Goal: Download file/media

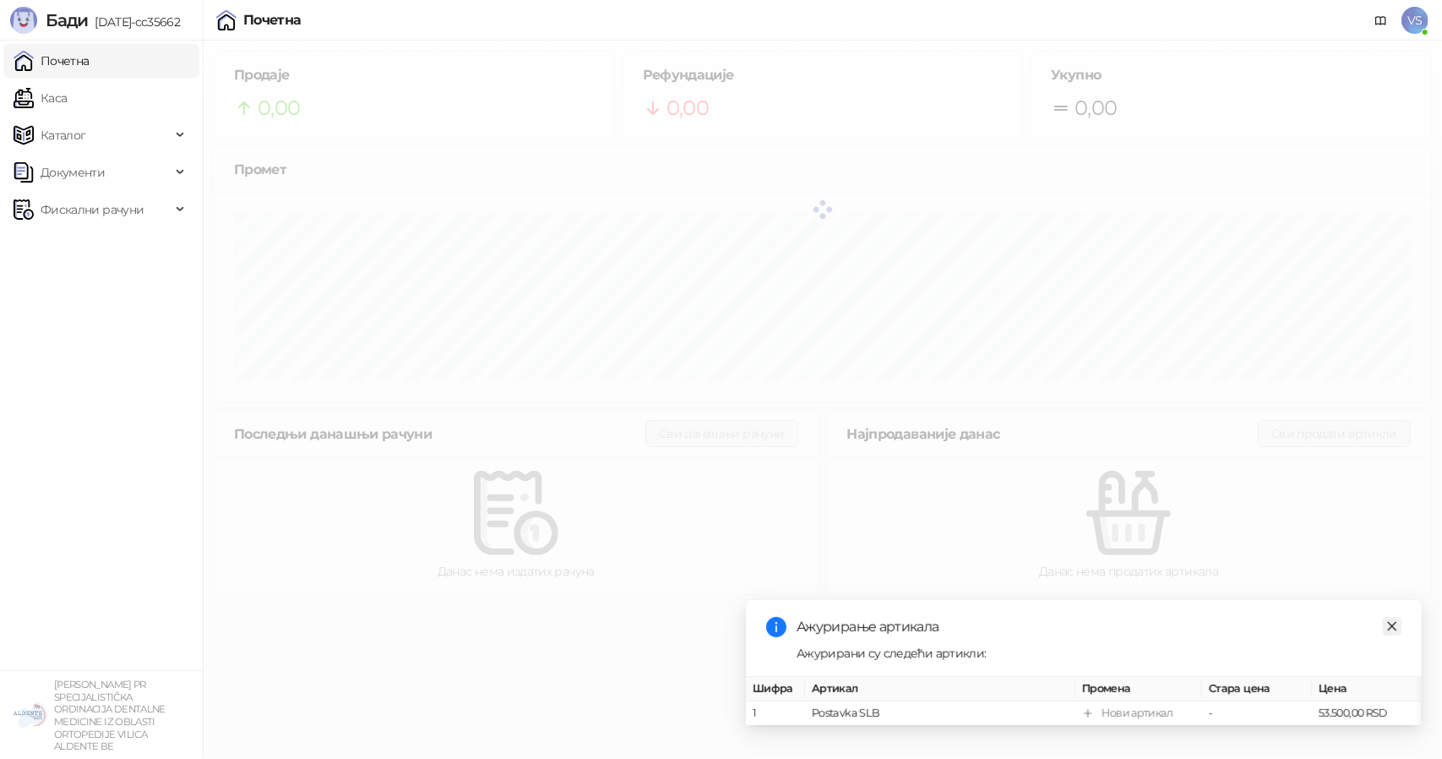
click at [1398, 620] on icon "close" at bounding box center [1393, 626] width 12 height 12
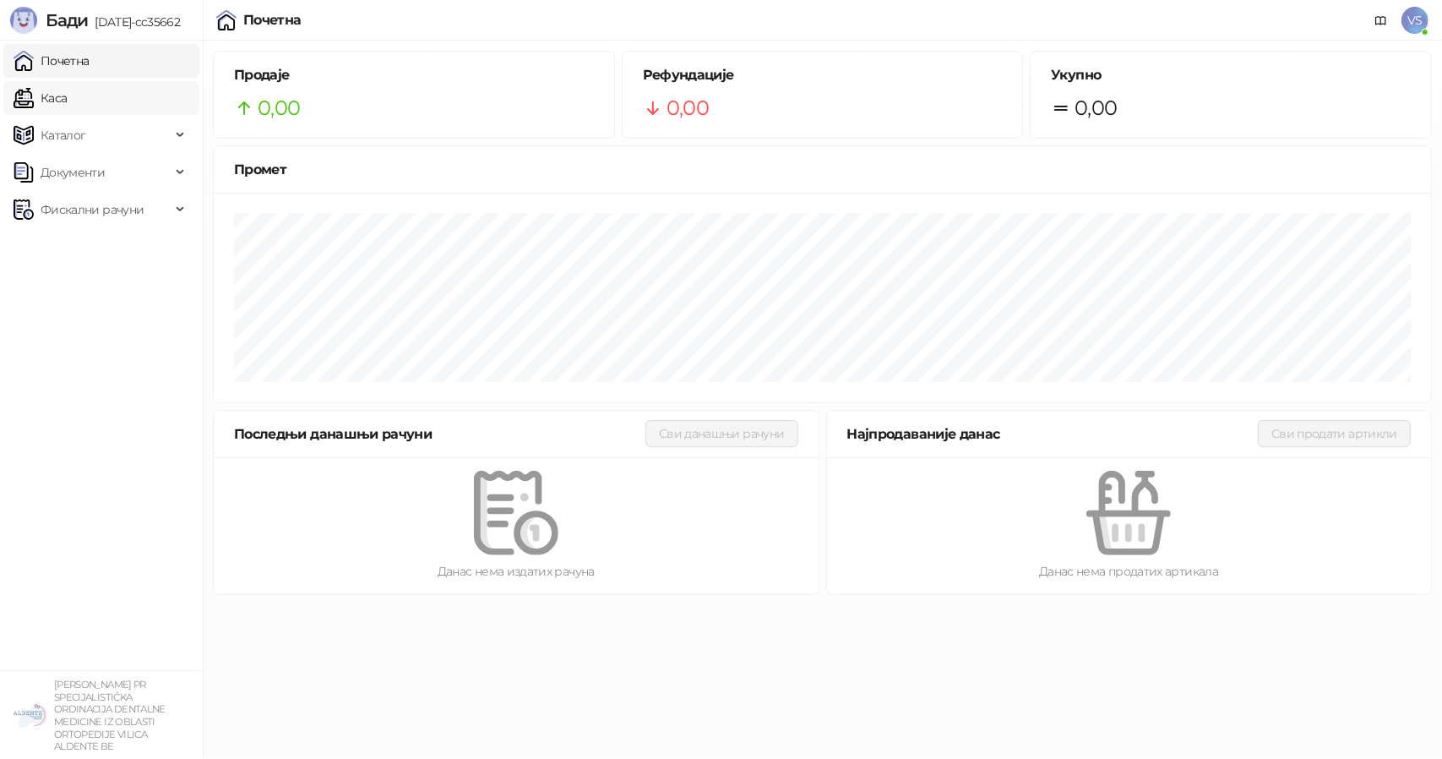
click at [18, 95] on link "Каса" at bounding box center [40, 98] width 53 height 34
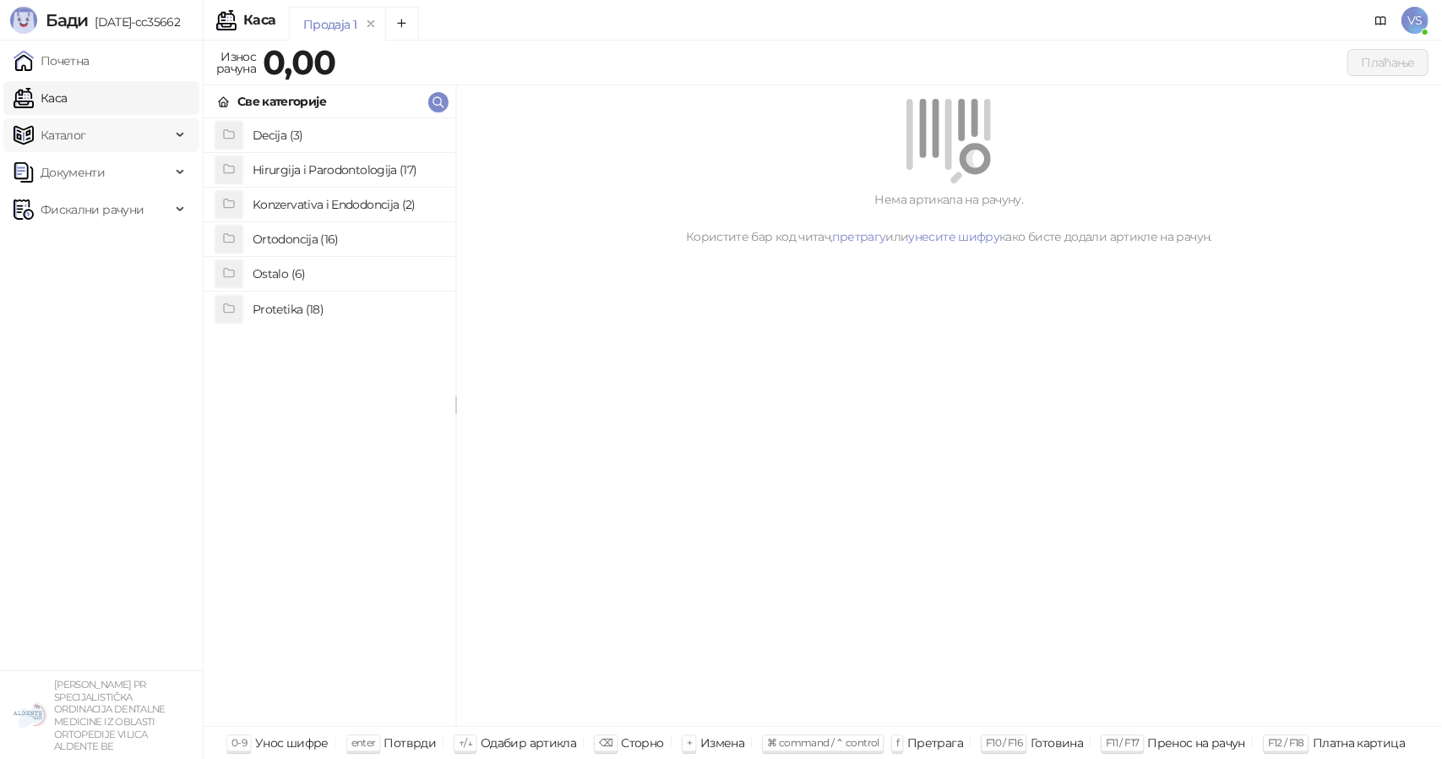
click at [41, 141] on span "Каталог" at bounding box center [64, 135] width 46 height 34
click at [134, 330] on span "Фискални рачуни" at bounding box center [92, 325] width 103 height 34
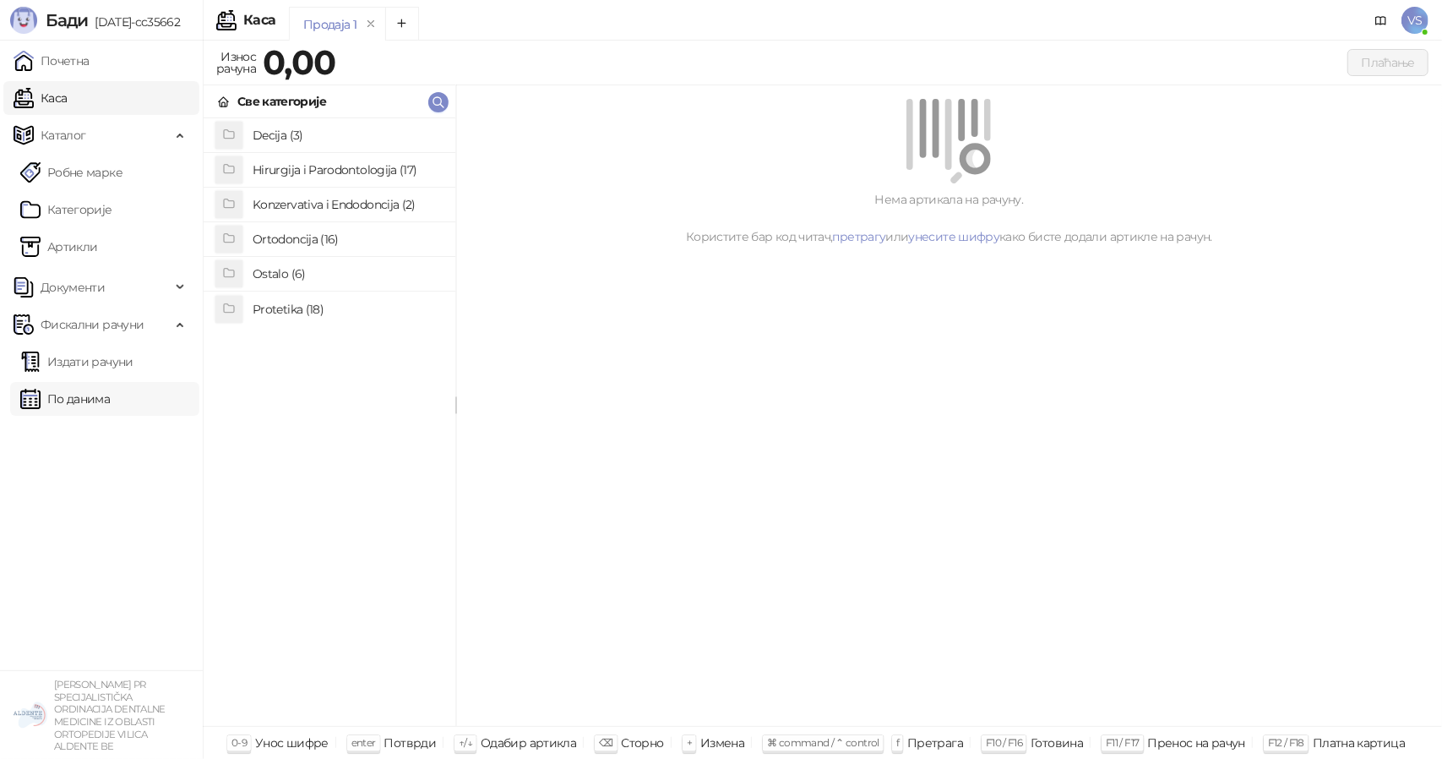
click at [110, 395] on link "По данима" at bounding box center [65, 399] width 90 height 34
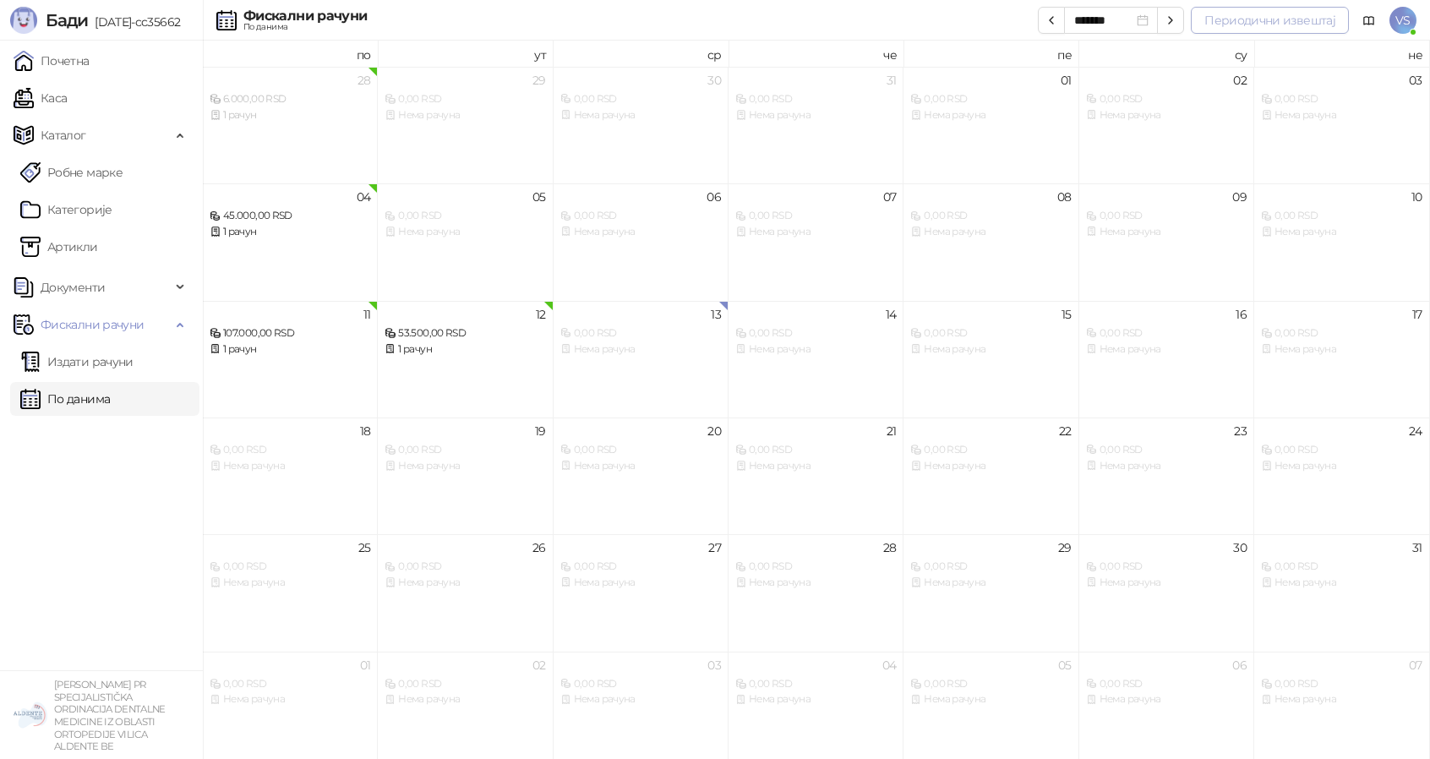
click at [1232, 30] on button "Периодични извештај" at bounding box center [1270, 20] width 158 height 27
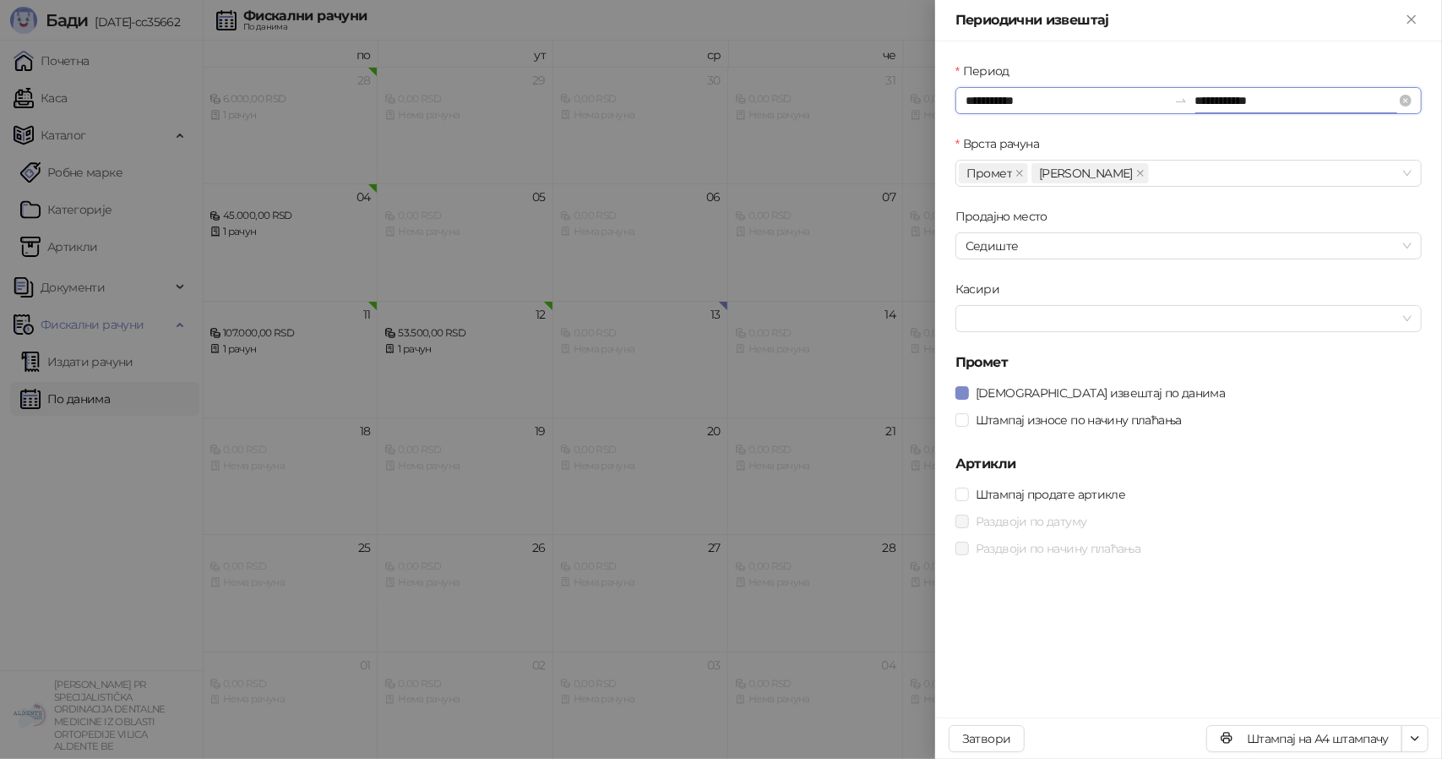
click at [1204, 101] on input "**********" at bounding box center [1296, 100] width 202 height 19
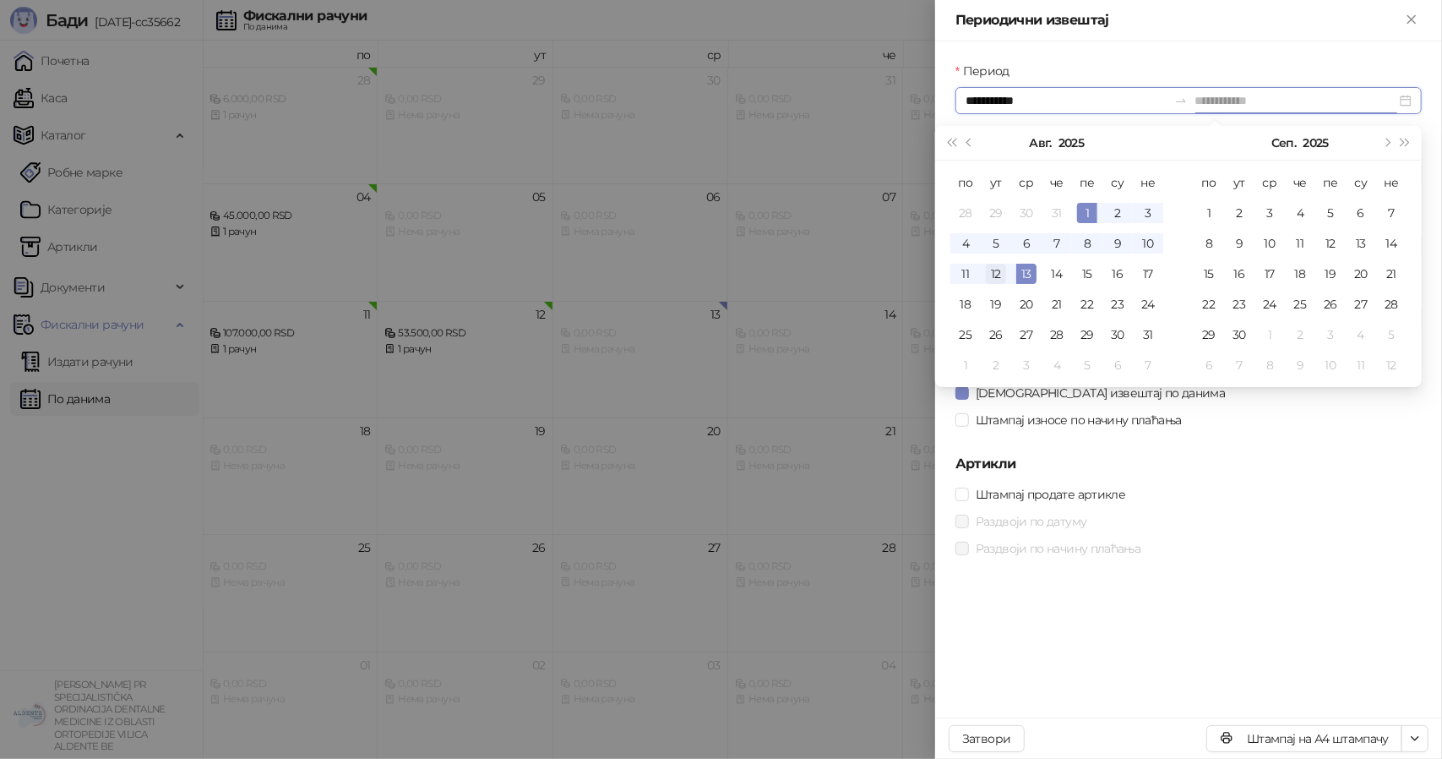
type input "**********"
click at [1008, 270] on td "12" at bounding box center [996, 274] width 30 height 30
type input "**********"
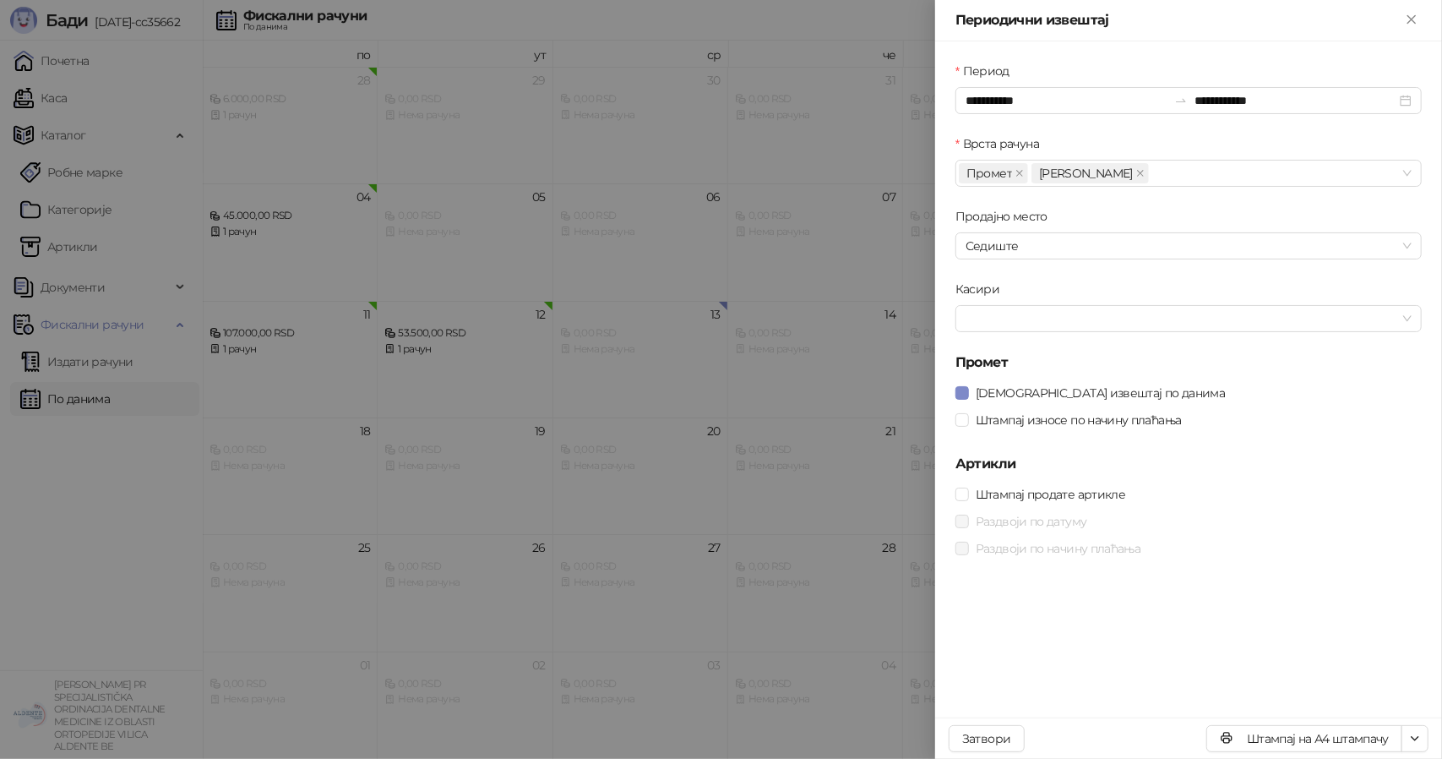
click at [1215, 406] on div "Штампај износе по начину плаћања" at bounding box center [1189, 419] width 466 height 27
click at [1137, 173] on icon "close" at bounding box center [1141, 173] width 8 height 8
click at [976, 315] on div at bounding box center [1180, 319] width 442 height 24
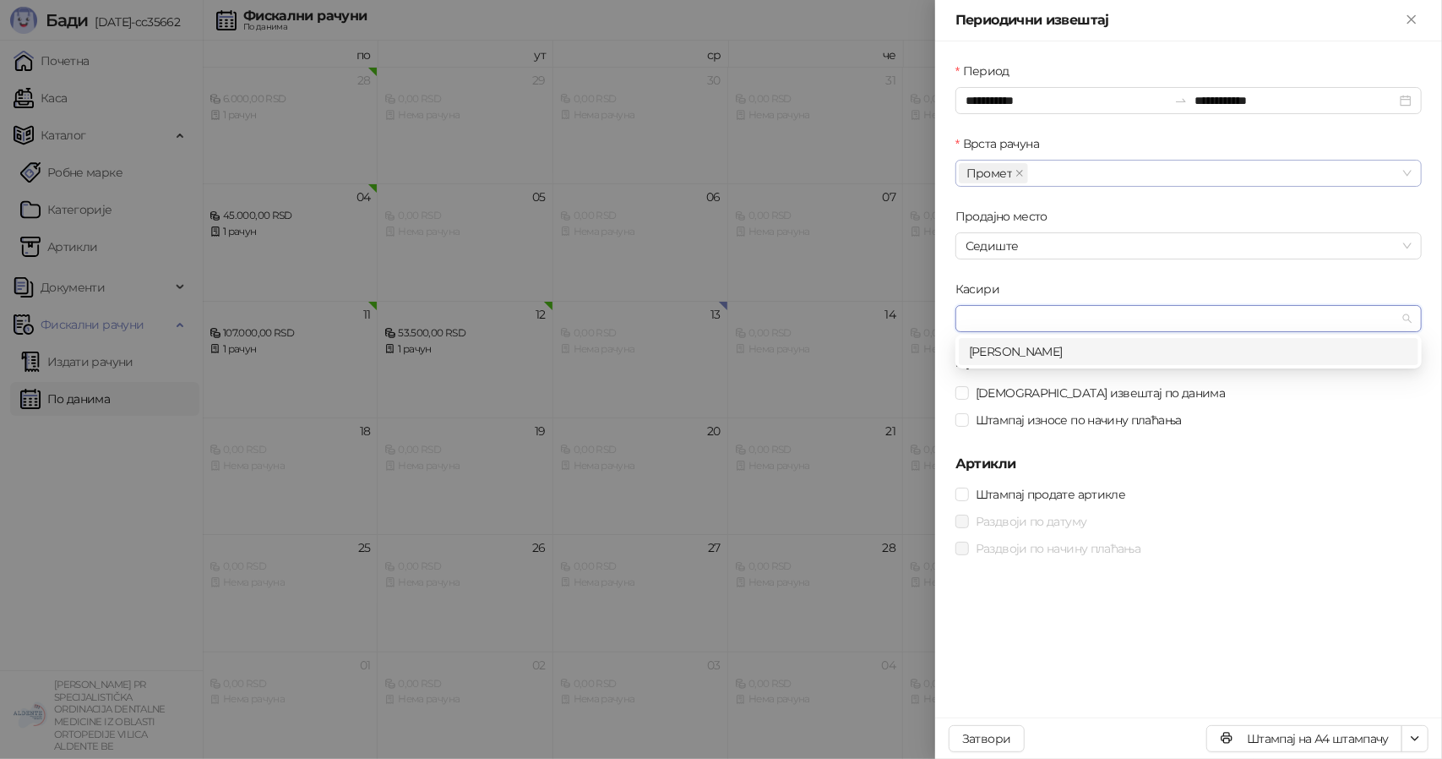
click at [976, 315] on div at bounding box center [1180, 319] width 442 height 24
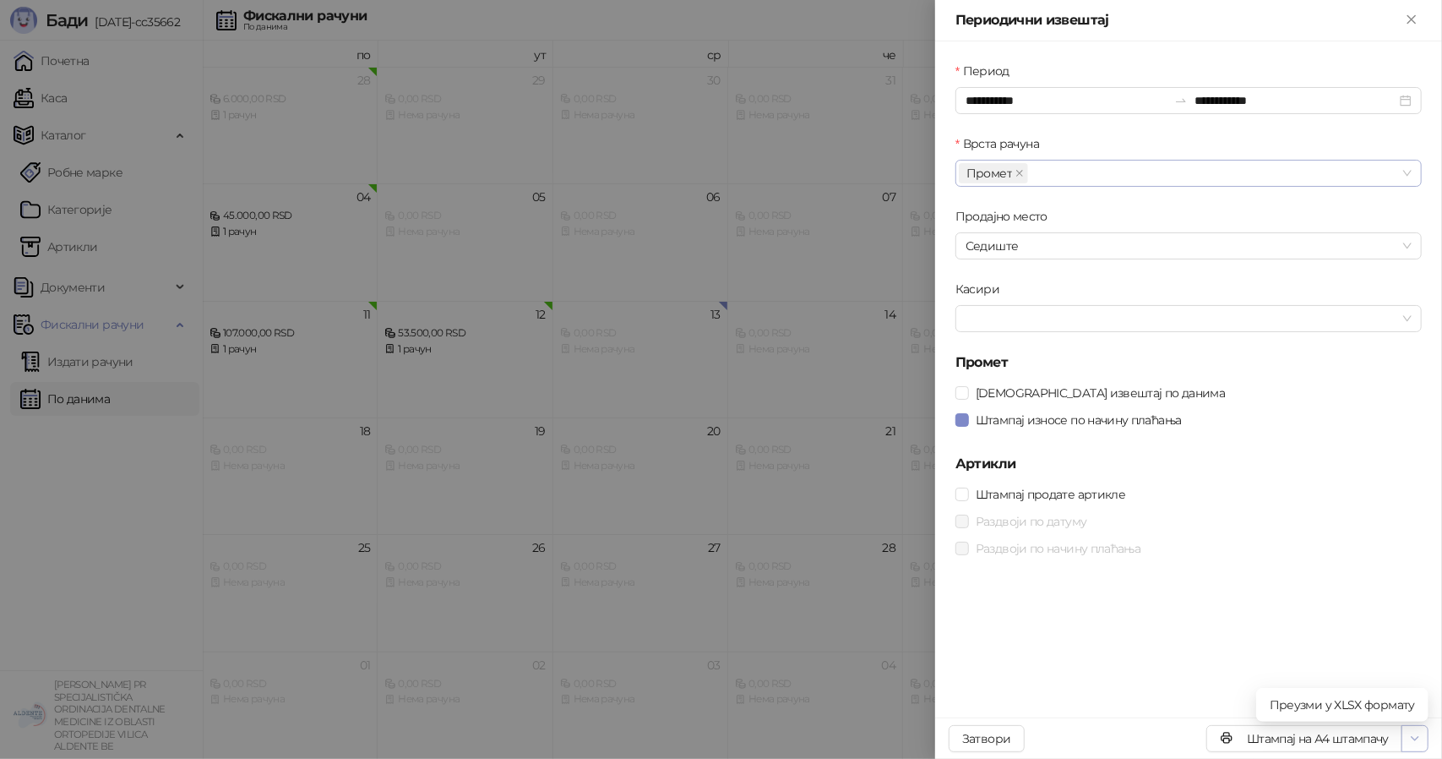
click at [1415, 739] on icon "button" at bounding box center [1415, 738] width 7 height 3
click at [1400, 712] on span "Преузми у XLSX формату" at bounding box center [1342, 704] width 145 height 19
click at [831, 259] on div at bounding box center [721, 379] width 1442 height 759
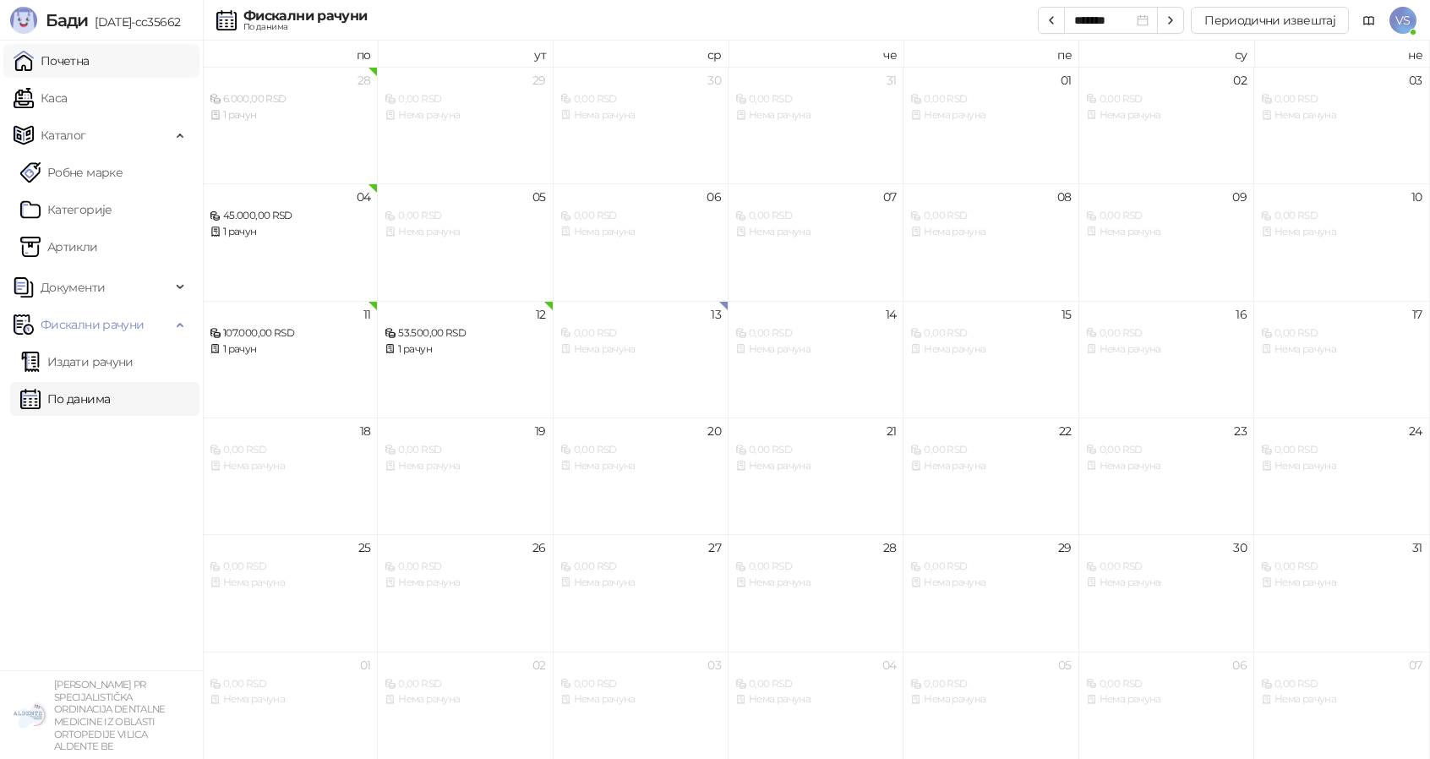
click at [88, 59] on link "Почетна" at bounding box center [52, 61] width 76 height 34
